Goal: Information Seeking & Learning: Compare options

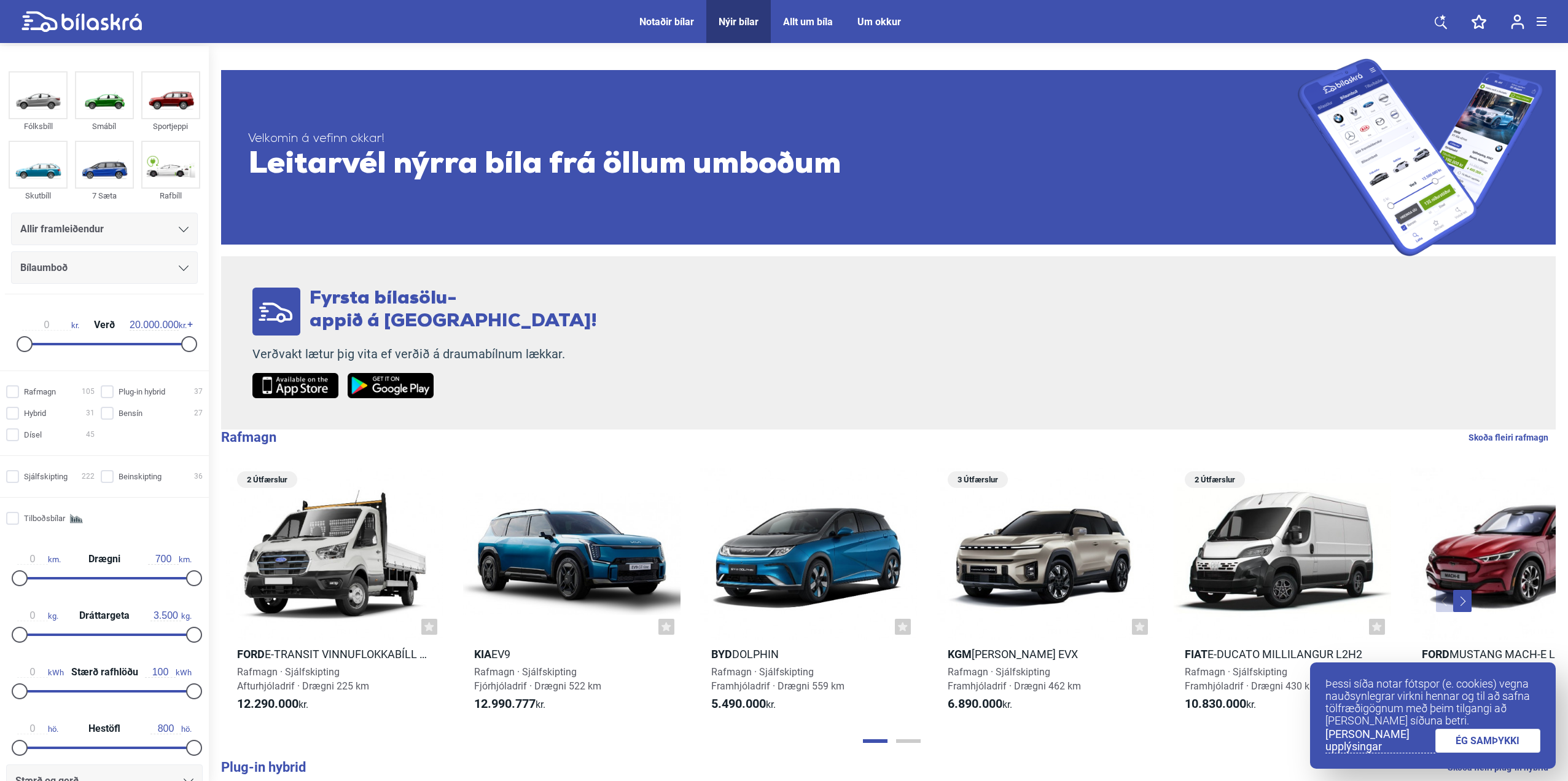
click at [1496, 737] on link "ÉG SAMÞYKKI" at bounding box center [1488, 740] width 106 height 24
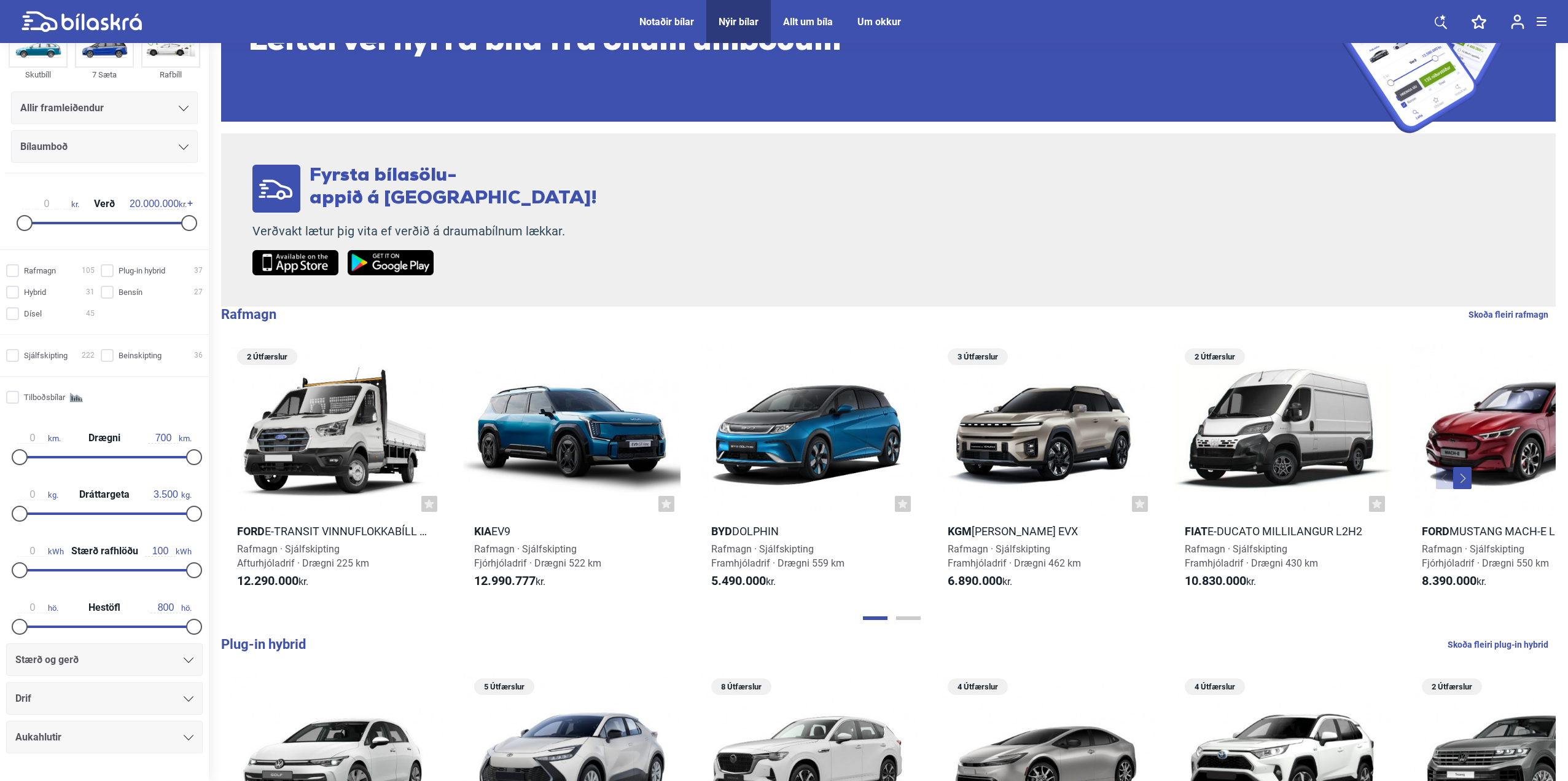
scroll to position [123, 0]
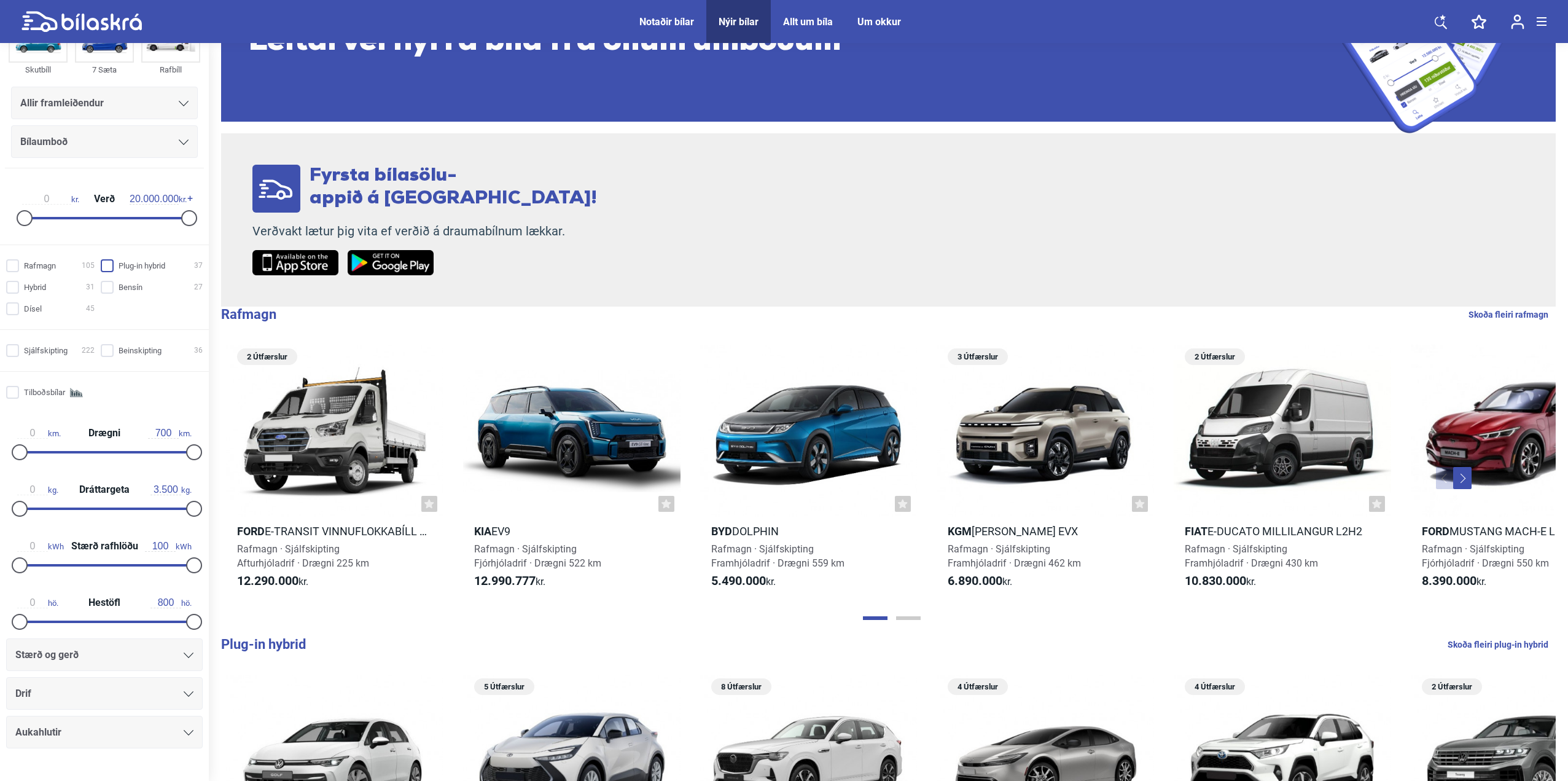
click at [103, 266] on input "Plug-in hybrid 37" at bounding box center [154, 266] width 102 height 13
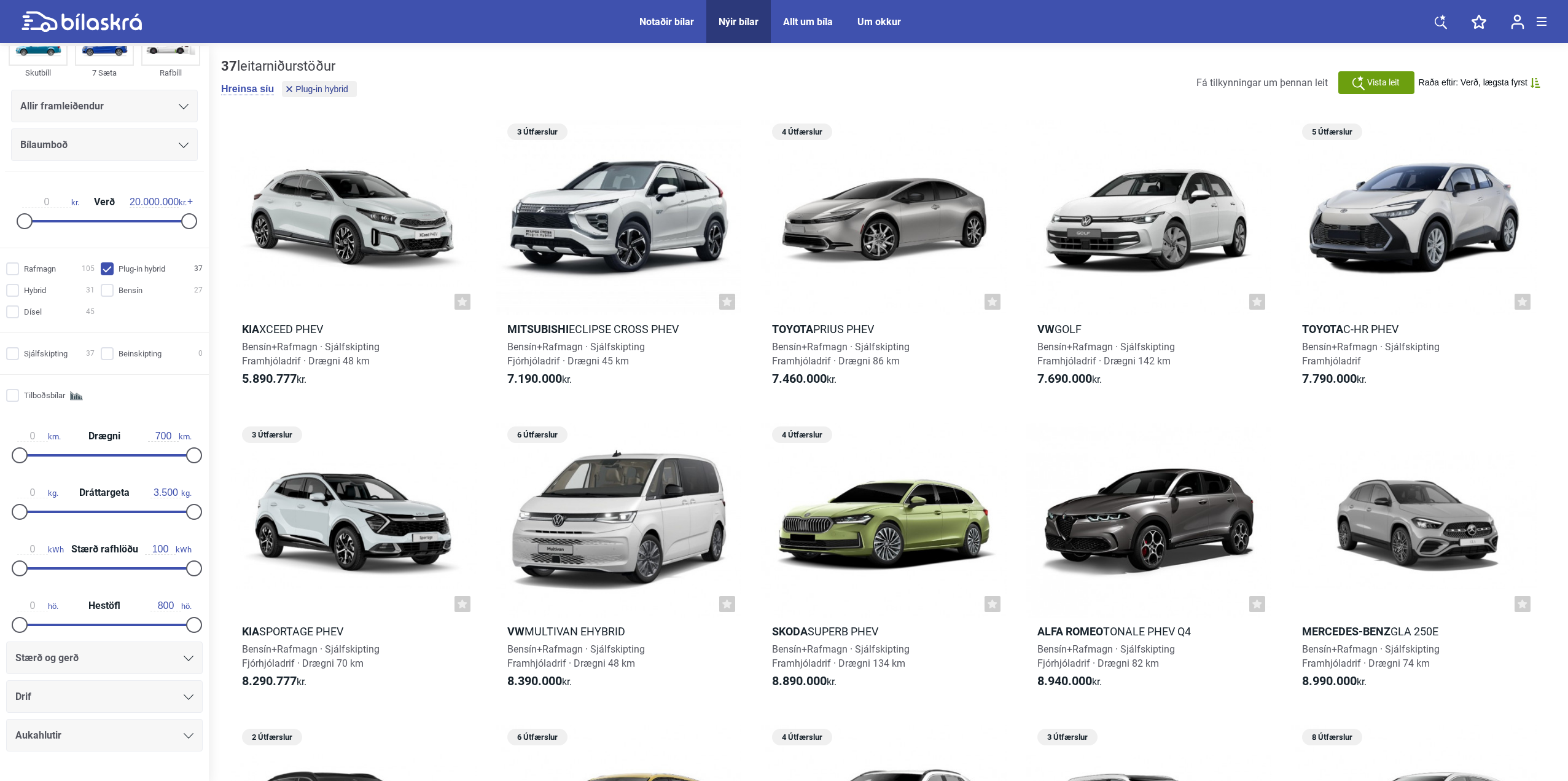
click at [100, 22] on icon at bounding box center [82, 22] width 120 height 22
checkbox input "false"
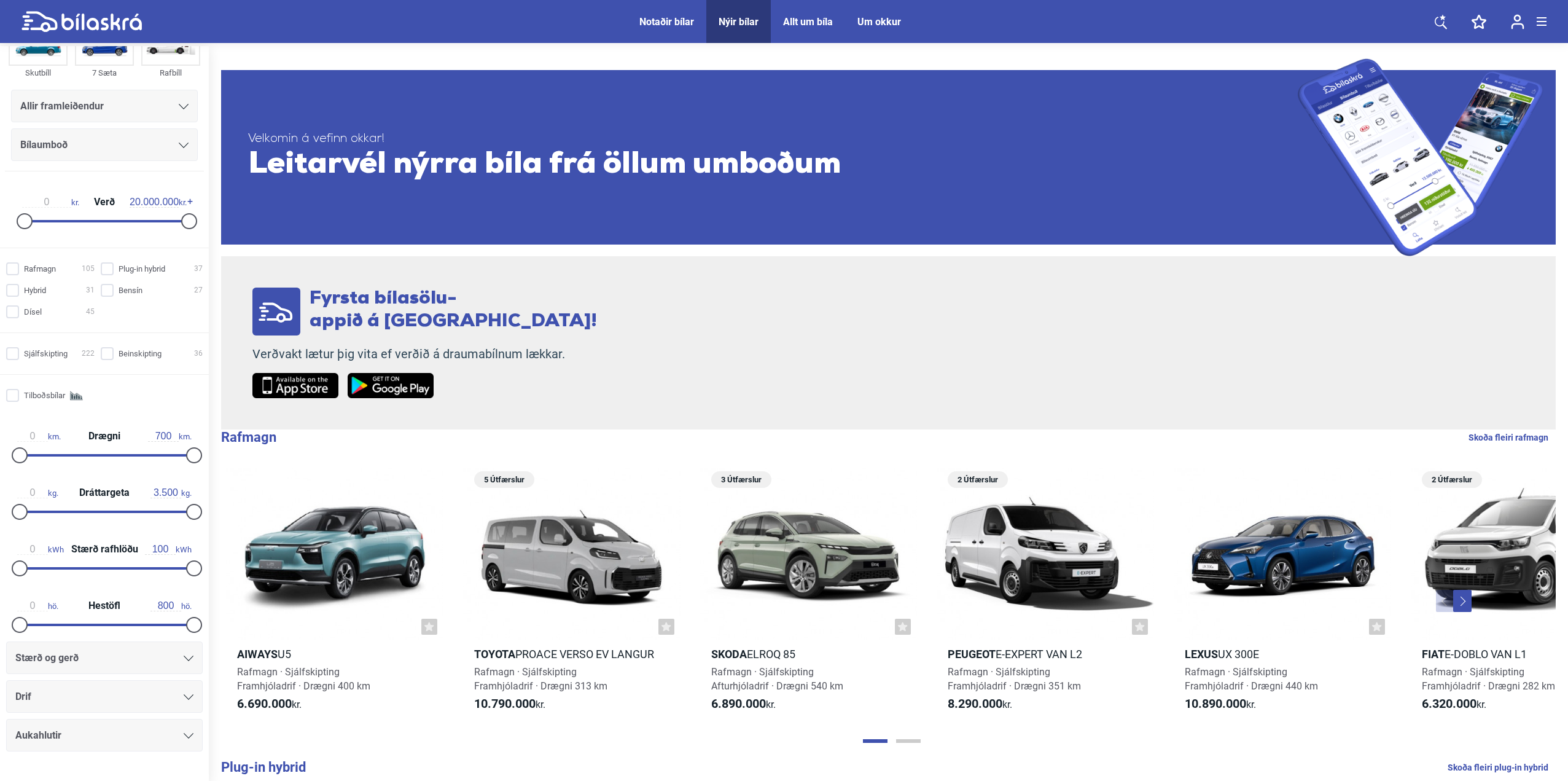
click at [670, 22] on div "Notaðir bílar" at bounding box center [667, 22] width 55 height 12
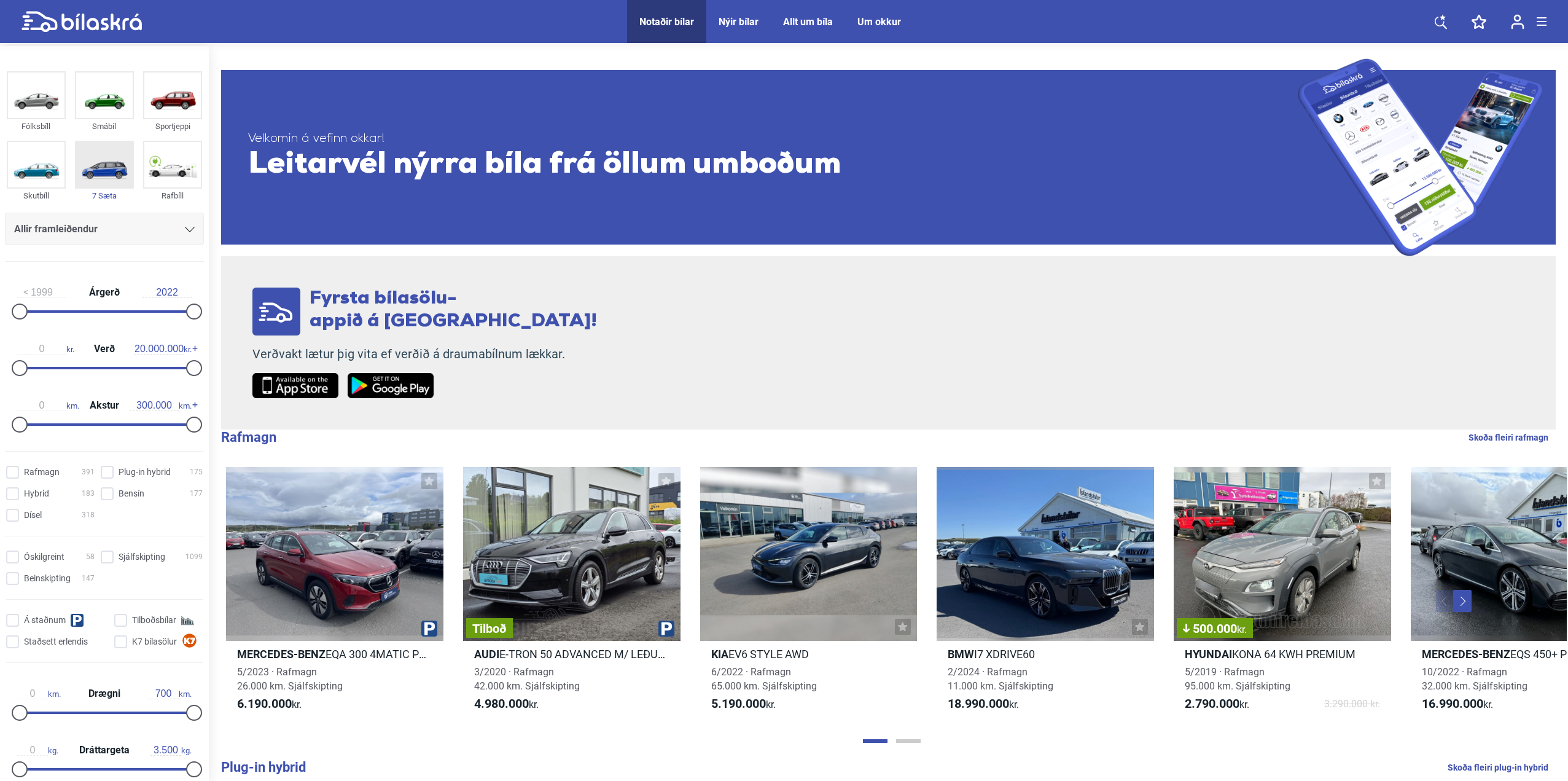
click at [109, 169] on img at bounding box center [104, 165] width 57 height 46
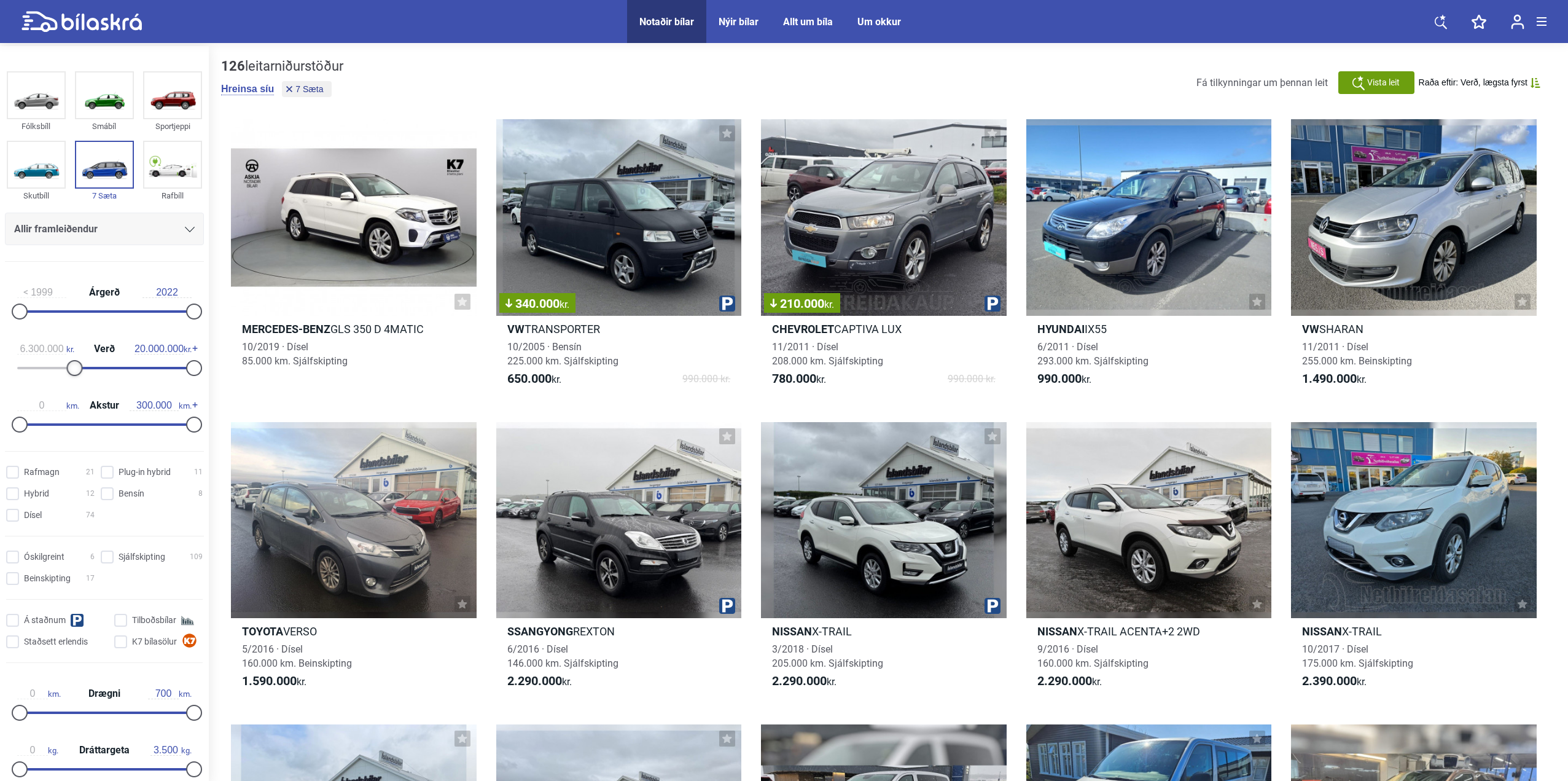
type input "6.400.000"
drag, startPoint x: 21, startPoint y: 367, endPoint x: 75, endPoint y: 363, distance: 54.1
click at [75, 363] on div at bounding box center [75, 368] width 16 height 16
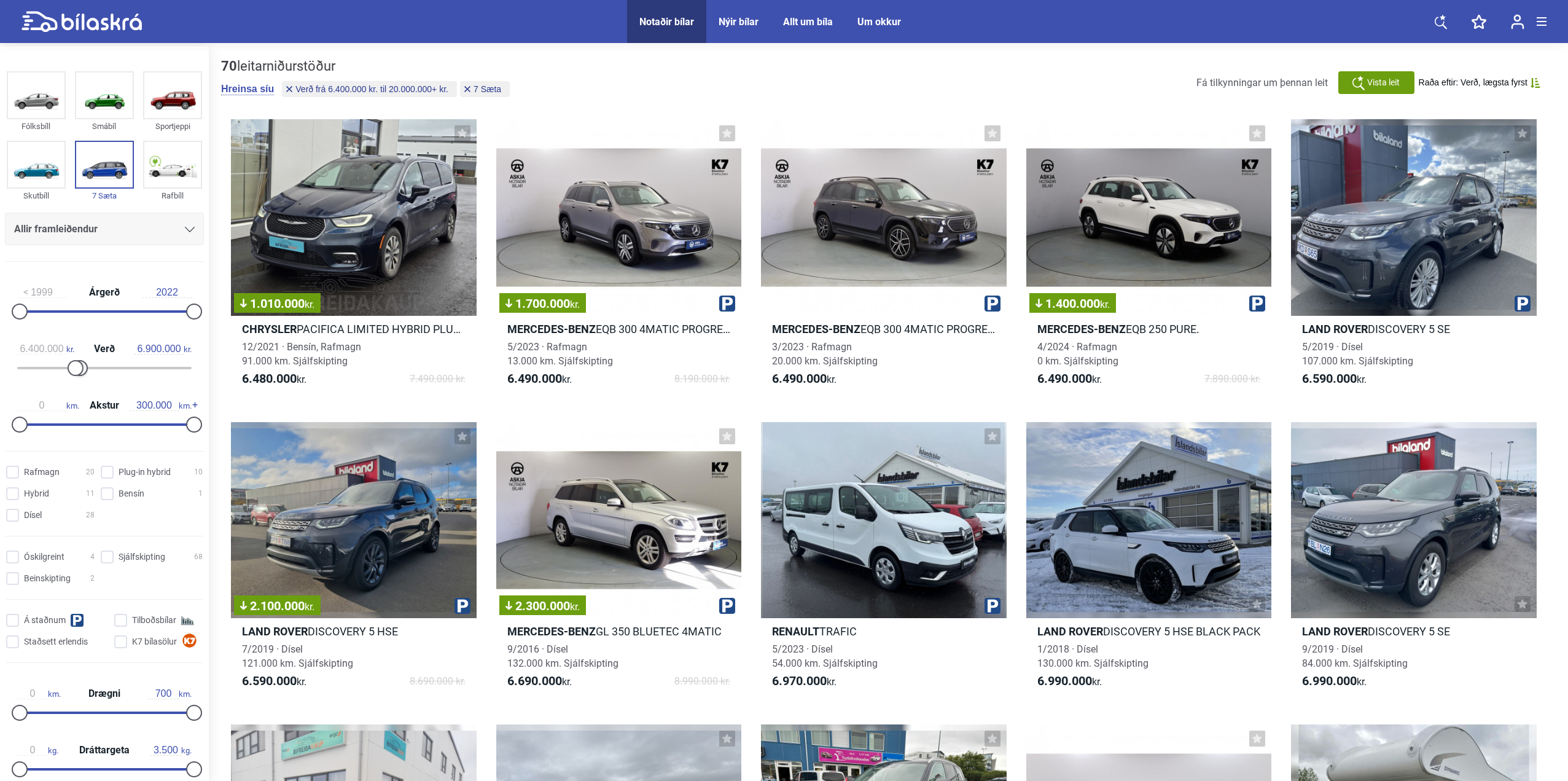
drag, startPoint x: 192, startPoint y: 367, endPoint x: 80, endPoint y: 385, distance: 113.4
click at [80, 385] on div "1999 Árgerð 2022 6.400.000 kr. Verð 6.900.000 kr. 0 km. Akstur 300.000 km." at bounding box center [104, 357] width 209 height 170
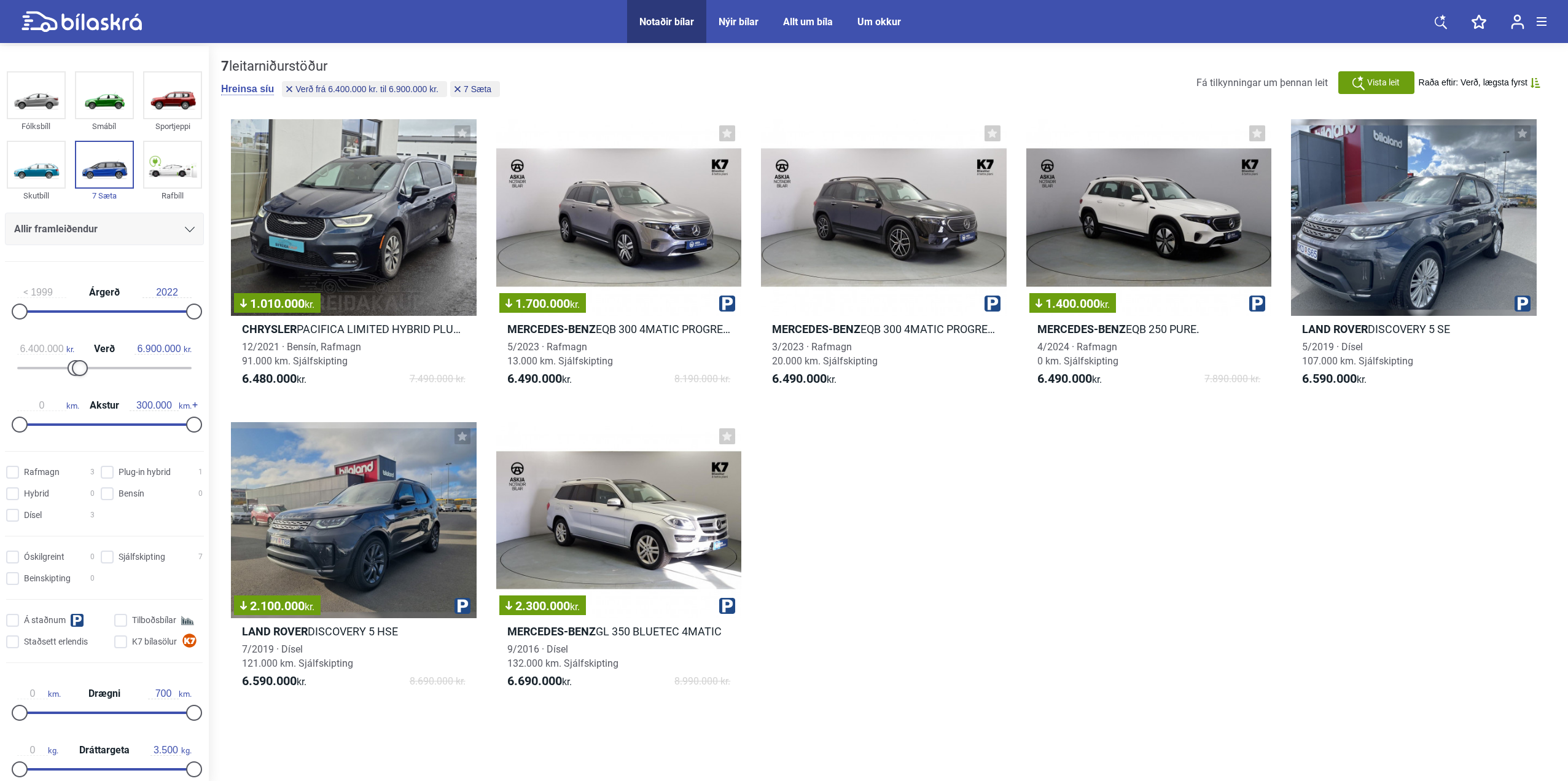
type input "7.000.000"
click at [80, 368] on div at bounding box center [80, 368] width 16 height 16
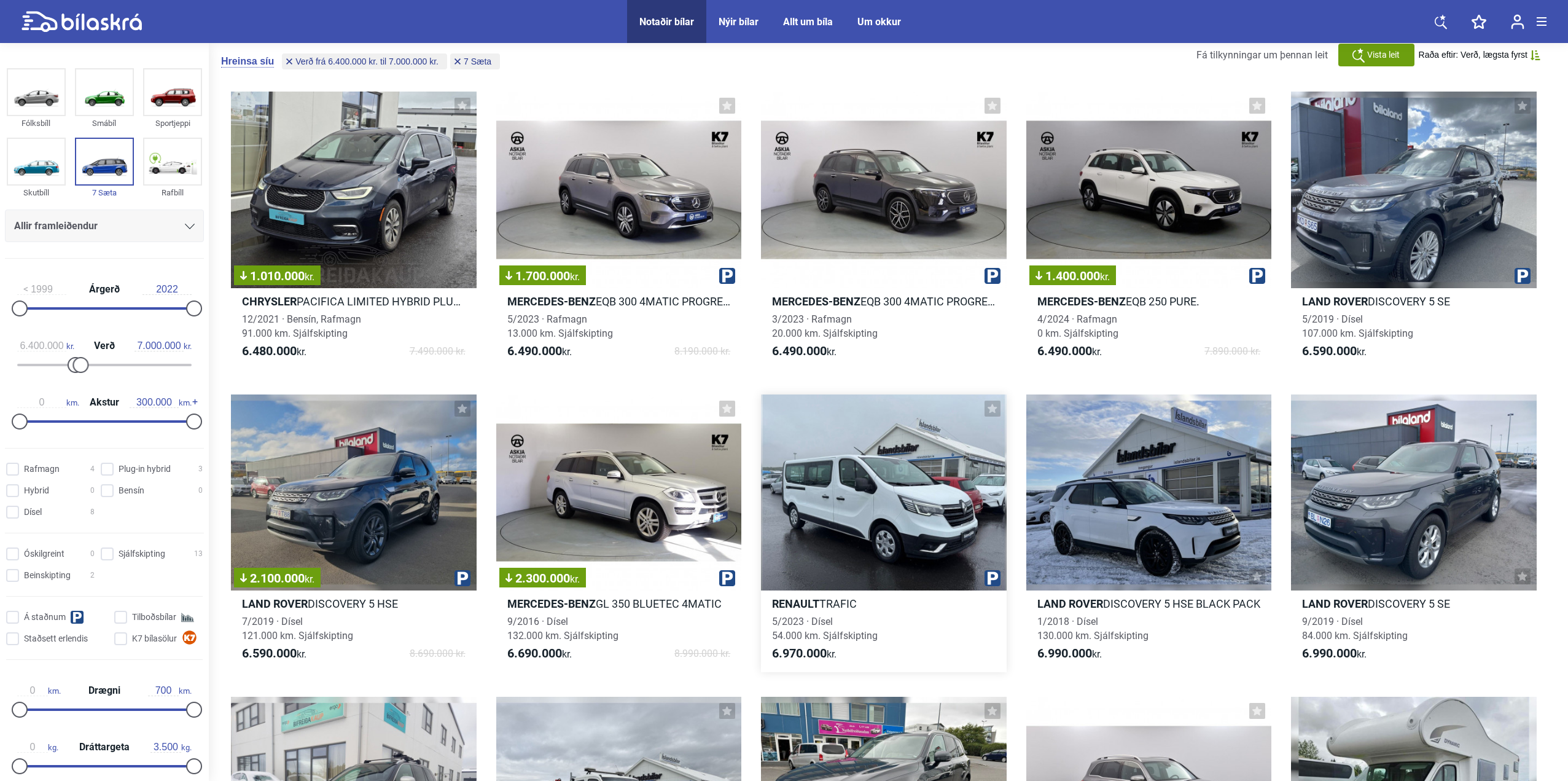
scroll to position [246, 0]
